Goal: Find specific page/section: Find specific page/section

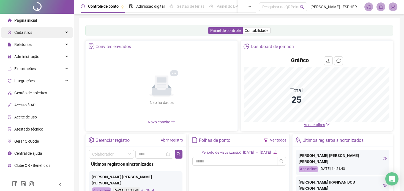
click at [32, 32] on div "Cadastros" at bounding box center [37, 32] width 72 height 11
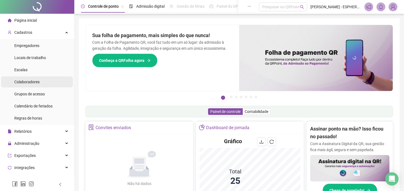
click at [24, 82] on span "Colaboradores" at bounding box center [26, 82] width 25 height 4
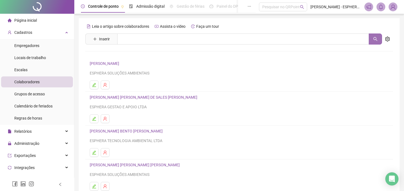
click at [377, 41] on icon "search" at bounding box center [375, 39] width 4 height 4
click at [376, 38] on icon "search" at bounding box center [376, 39] width 4 height 4
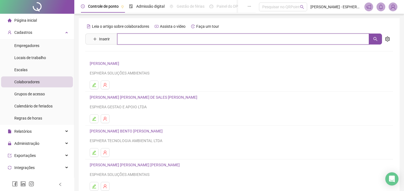
click at [348, 41] on input "text" at bounding box center [243, 39] width 252 height 11
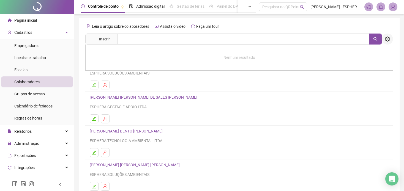
click at [389, 39] on icon "setting" at bounding box center [387, 39] width 5 height 5
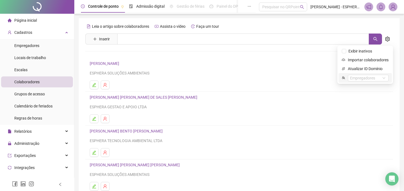
click at [375, 74] on li "Empregadores" at bounding box center [365, 78] width 53 height 10
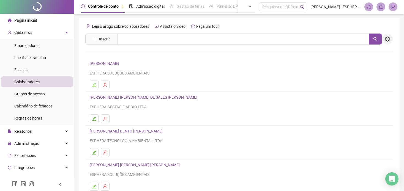
click at [388, 37] on icon "setting" at bounding box center [387, 39] width 5 height 5
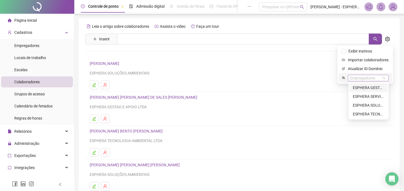
click at [385, 76] on div "Empregadores" at bounding box center [368, 78] width 41 height 7
click at [375, 88] on div "ESPHERA GESTAO E APOIO LTDA" at bounding box center [368, 88] width 31 height 6
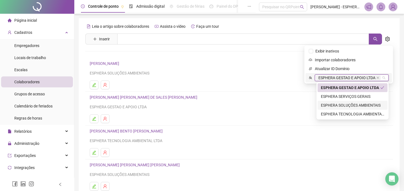
click at [374, 105] on div "ESPHERA SOLUÇÕES AMBIENTAIS" at bounding box center [352, 105] width 63 height 6
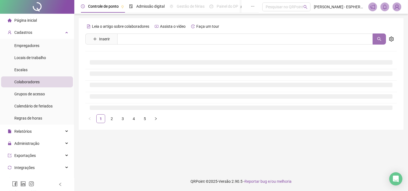
click at [377, 39] on icon "search" at bounding box center [379, 39] width 4 height 4
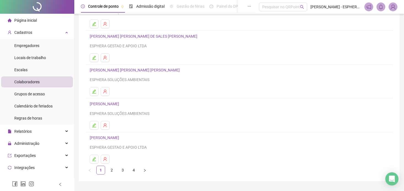
scroll to position [67, 0]
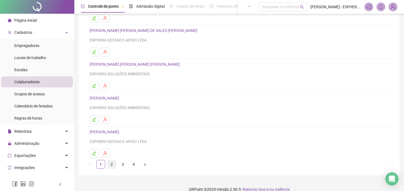
click at [108, 164] on link "2" at bounding box center [112, 164] width 8 height 8
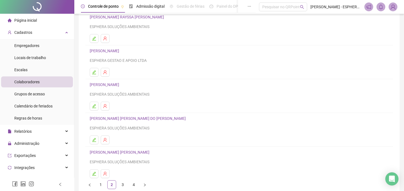
scroll to position [53, 0]
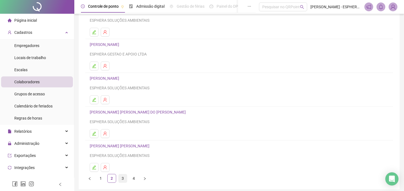
click at [126, 176] on link "3" at bounding box center [123, 179] width 8 height 8
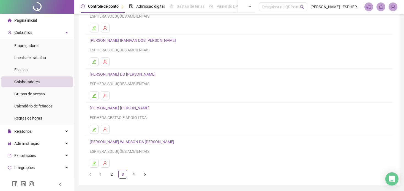
scroll to position [63, 0]
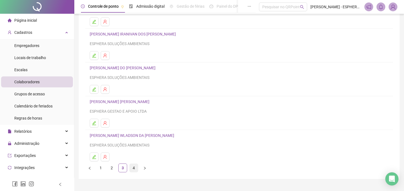
click at [133, 168] on link "4" at bounding box center [134, 168] width 8 height 8
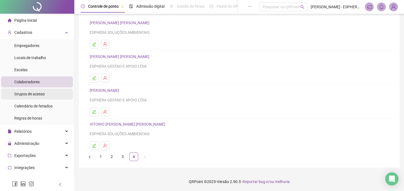
scroll to position [40, 0]
click at [374, 19] on li "[PERSON_NAME] [PERSON_NAME] ESPHERA SOLUÇÕES AMBIENTAIS" at bounding box center [239, 35] width 308 height 34
